Goal: Task Accomplishment & Management: Use online tool/utility

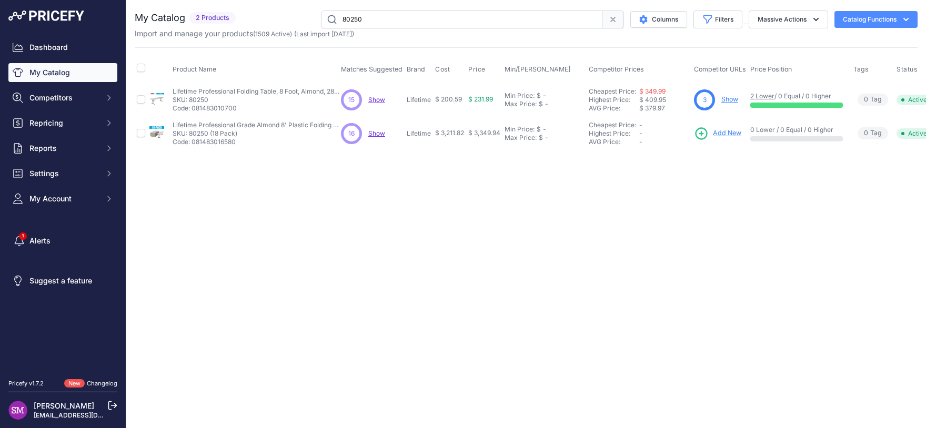
click at [376, 102] on span "Show" at bounding box center [376, 100] width 17 height 8
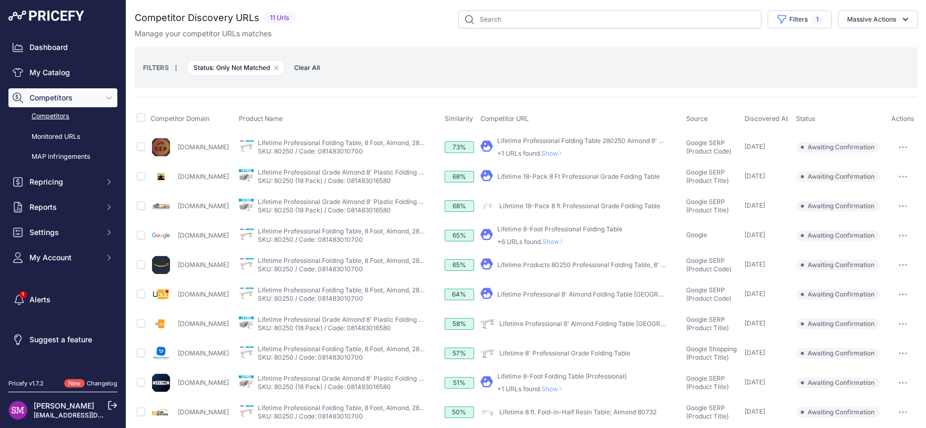
click at [562, 151] on icon at bounding box center [560, 153] width 4 height 6
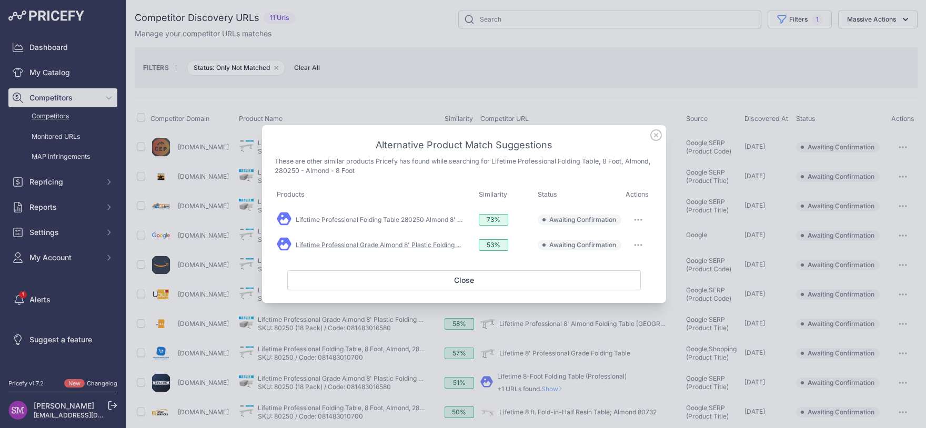
click at [420, 248] on link "Lifetime Professional Grade Almond 8' Plastic Folding ..." at bounding box center [378, 245] width 165 height 8
click at [435, 223] on link "Lifetime Professional Folding Table 280250 Almond 8' for ..." at bounding box center [384, 220] width 176 height 8
click at [636, 219] on icon "button" at bounding box center [638, 220] width 8 height 2
click at [613, 244] on span "Match This" at bounding box center [608, 242] width 33 height 8
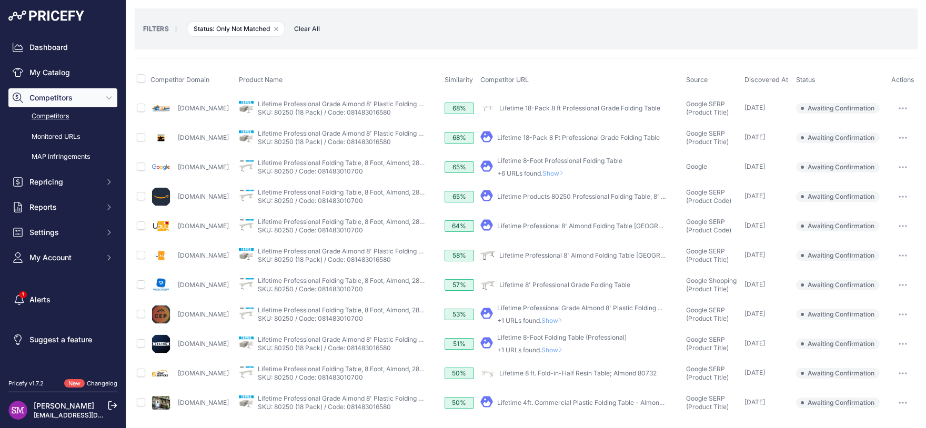
scroll to position [38, 0]
